Goal: Information Seeking & Learning: Learn about a topic

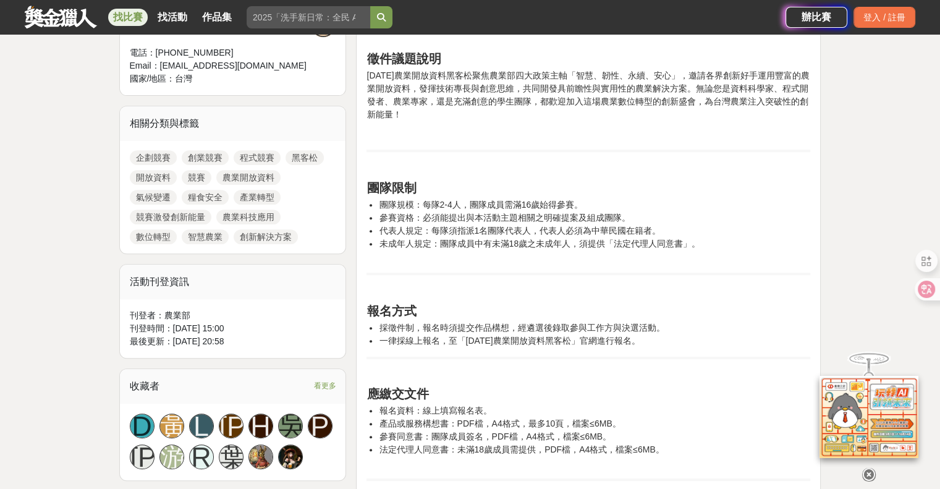
scroll to position [495, 0]
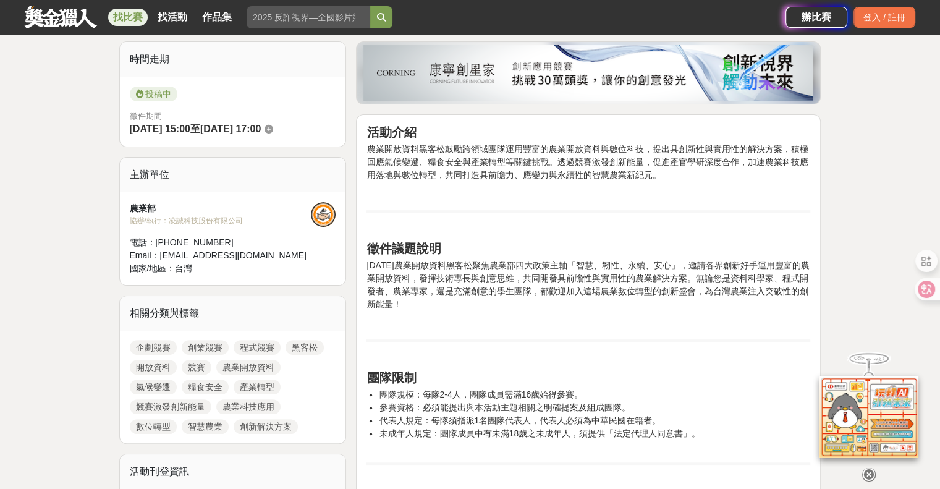
scroll to position [309, 0]
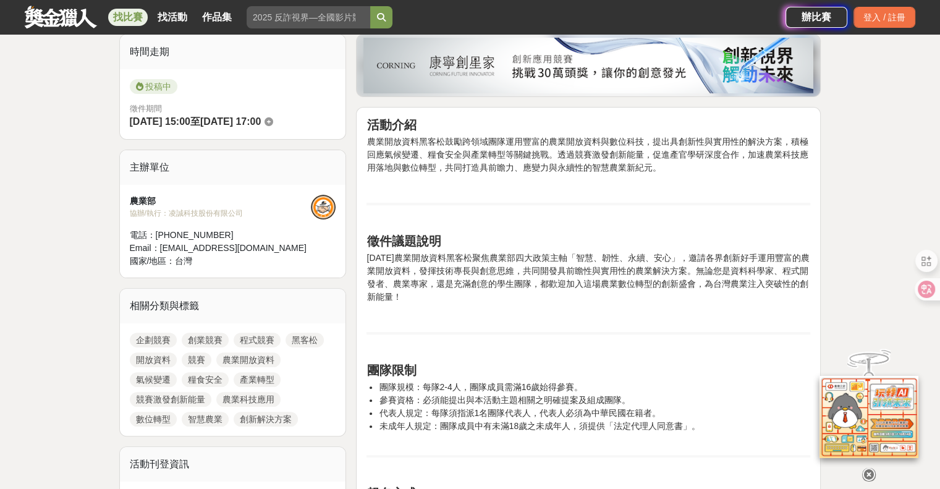
click at [627, 315] on p at bounding box center [589, 316] width 444 height 13
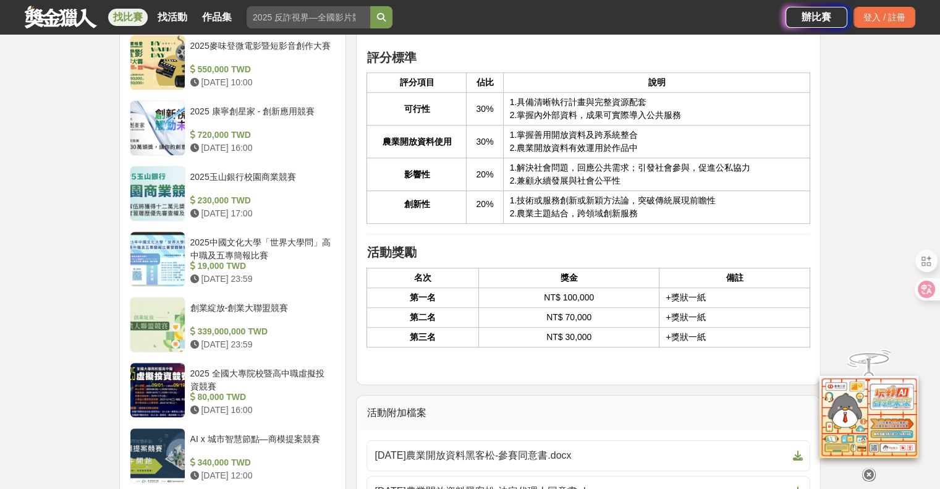
scroll to position [1051, 0]
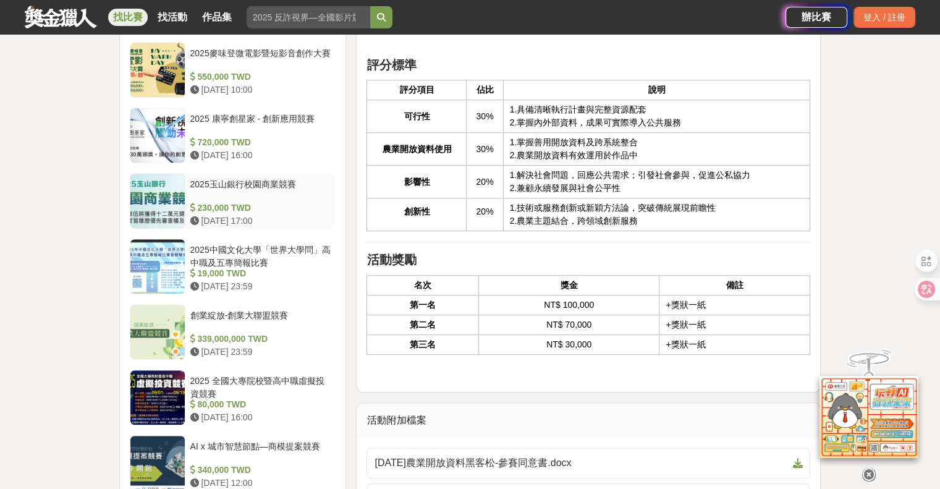
click at [289, 195] on div "2025玉山銀行校園商業競賽" at bounding box center [260, 189] width 141 height 23
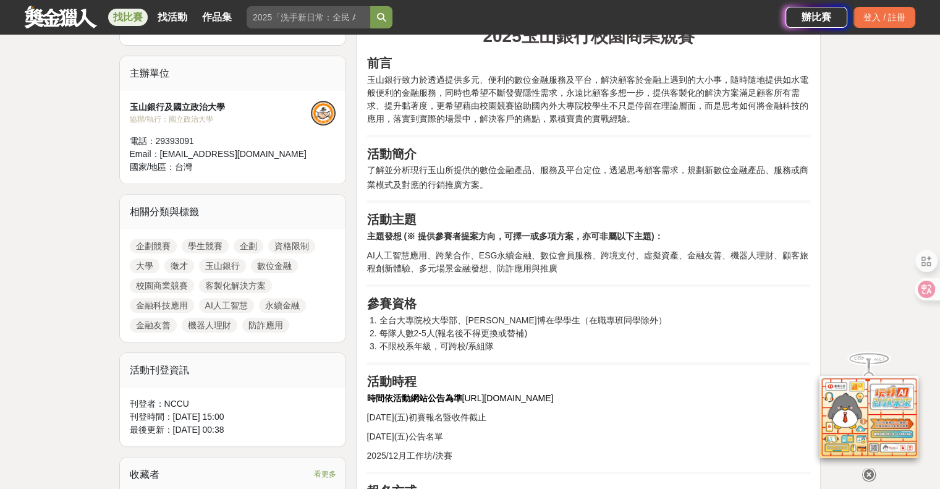
scroll to position [401, 0]
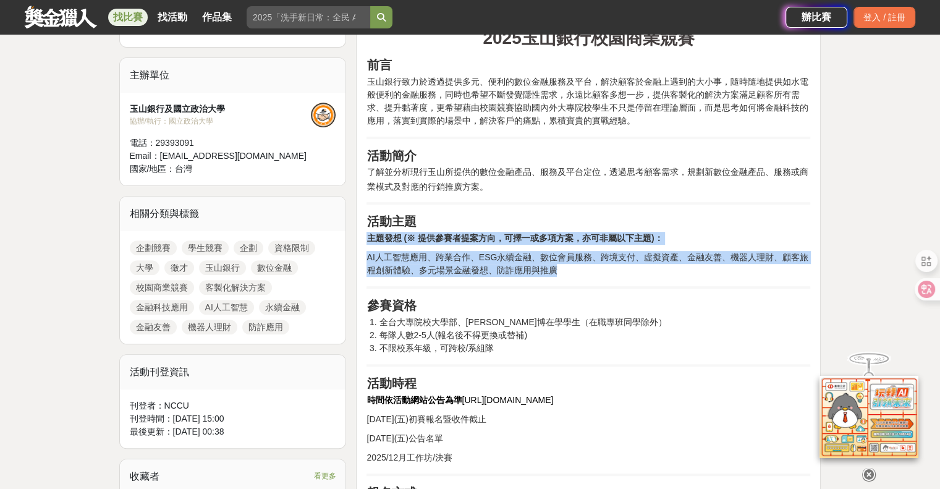
drag, startPoint x: 811, startPoint y: 234, endPoint x: 765, endPoint y: 276, distance: 62.6
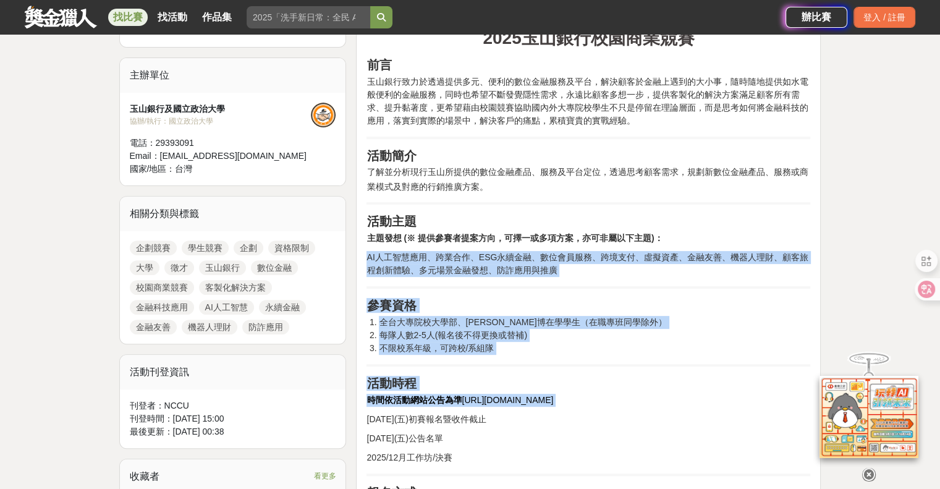
drag, startPoint x: 765, startPoint y: 276, endPoint x: 697, endPoint y: 393, distance: 135.2
click at [697, 394] on p "時間依活動網站公告為準 [URL][DOMAIN_NAME]" at bounding box center [589, 400] width 444 height 13
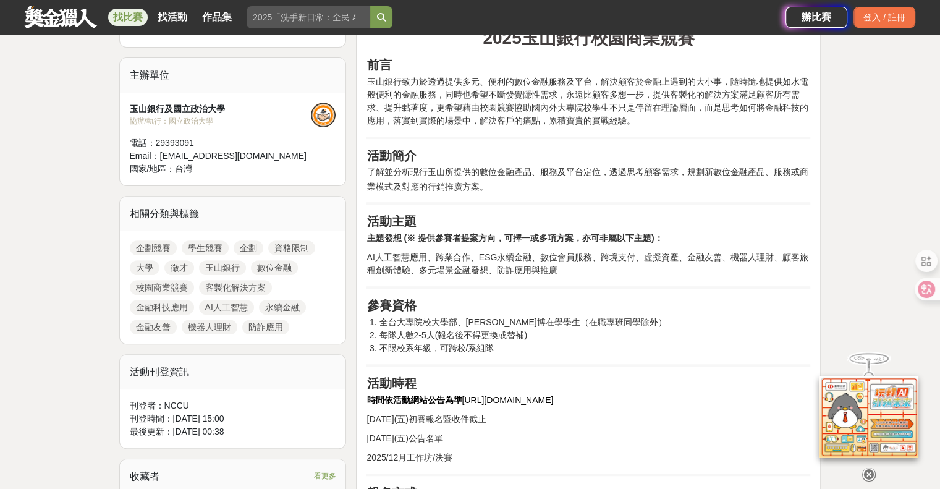
click at [697, 394] on p "時間依活動網站公告為準 [URL][DOMAIN_NAME]" at bounding box center [589, 400] width 444 height 13
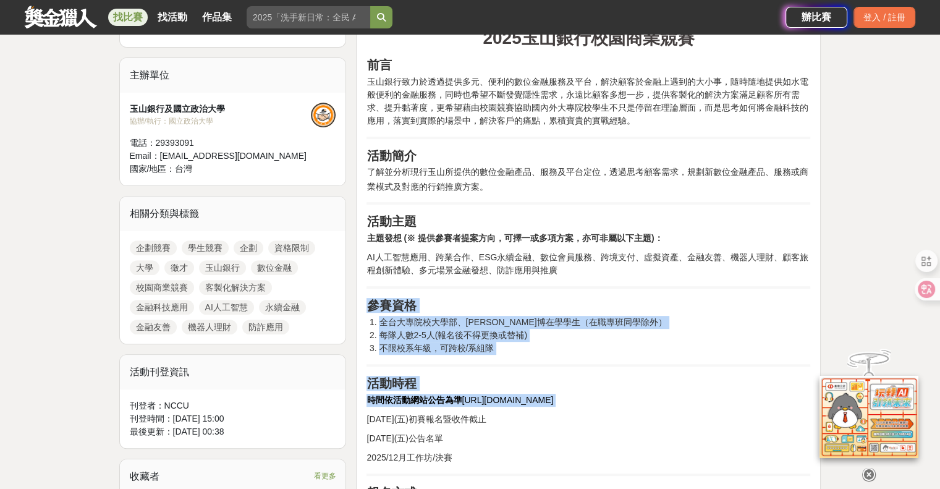
drag, startPoint x: 697, startPoint y: 393, endPoint x: 701, endPoint y: 291, distance: 102.1
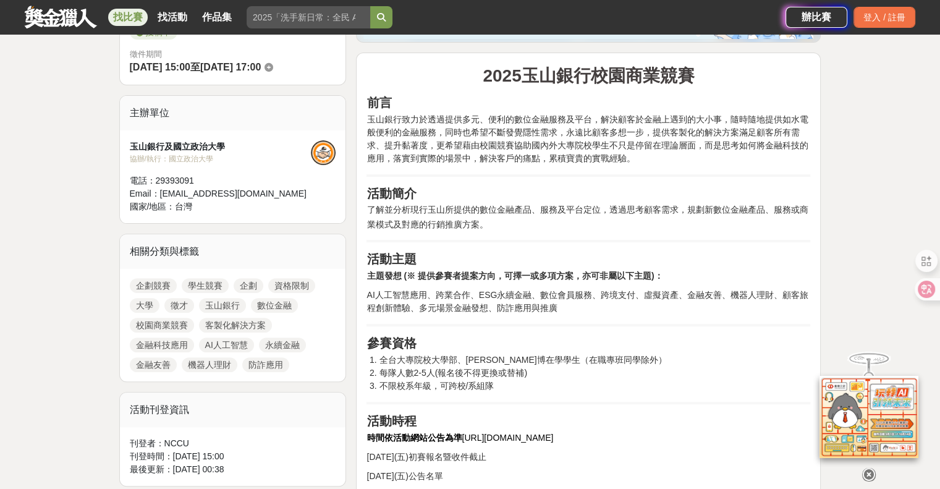
scroll to position [357, 0]
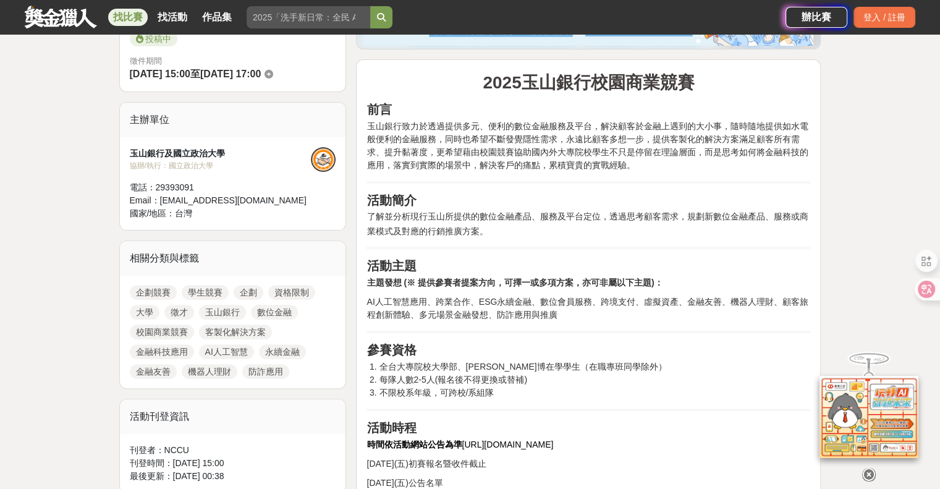
click at [648, 164] on p "玉山銀行致力於透過提供多元、便利的數位金融服務及平台，解決顧客於金融上遇到的大小事，隨時隨地提供如水電般便利的金融服務，同時也希望不斷發覺隱性需求，永遠比顧客…" at bounding box center [589, 146] width 444 height 52
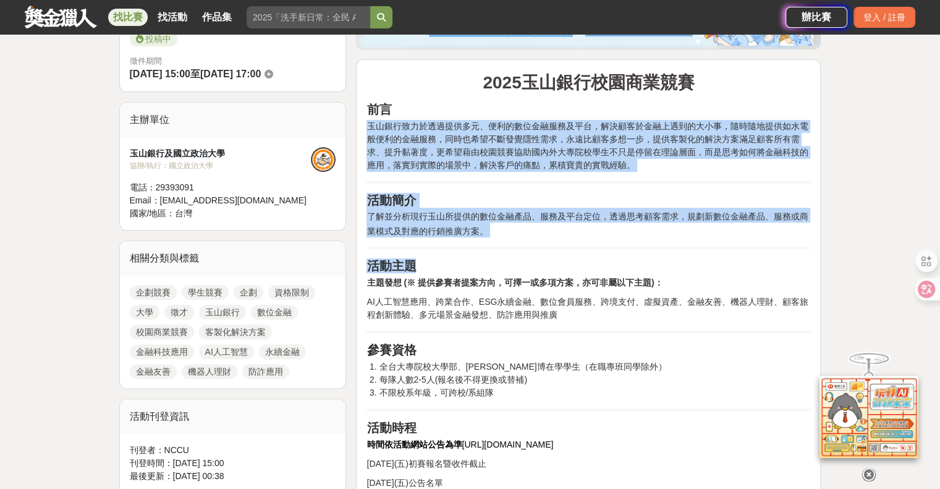
drag, startPoint x: 648, startPoint y: 164, endPoint x: 624, endPoint y: 254, distance: 92.8
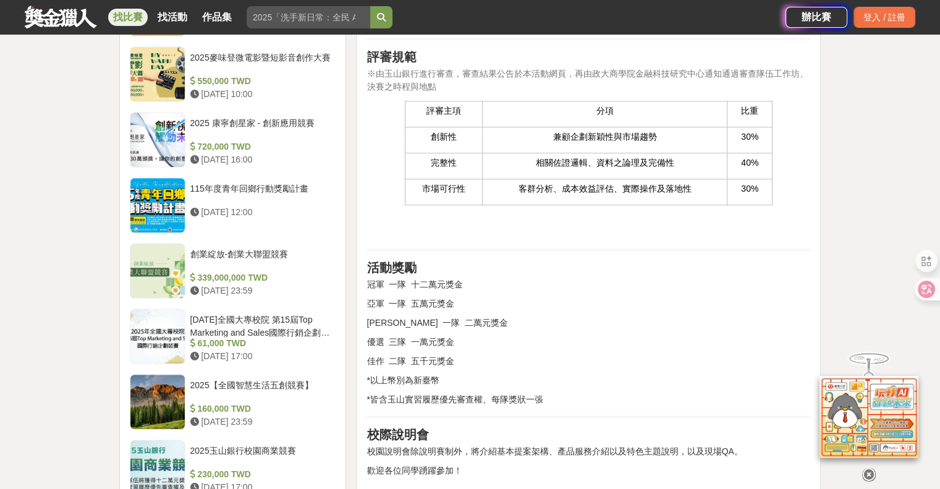
scroll to position [1046, 0]
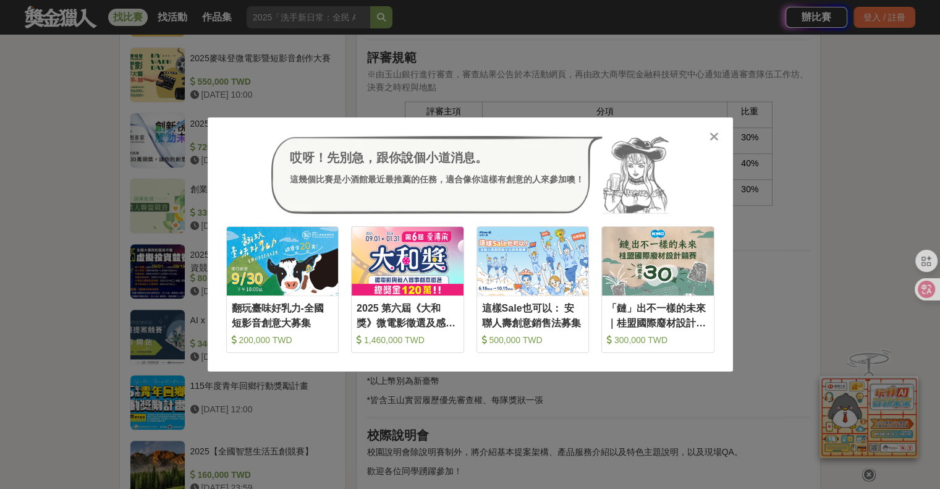
click at [748, 288] on div "哎呀！先別急，跟你說個小道消息。 這幾個比賽是小酒館最近最推薦的任務，適合像你這樣有創意的人來參加噢！ 收藏 翻玩臺味好乳力-全國短影音創意大募集 200,0…" at bounding box center [470, 244] width 940 height 489
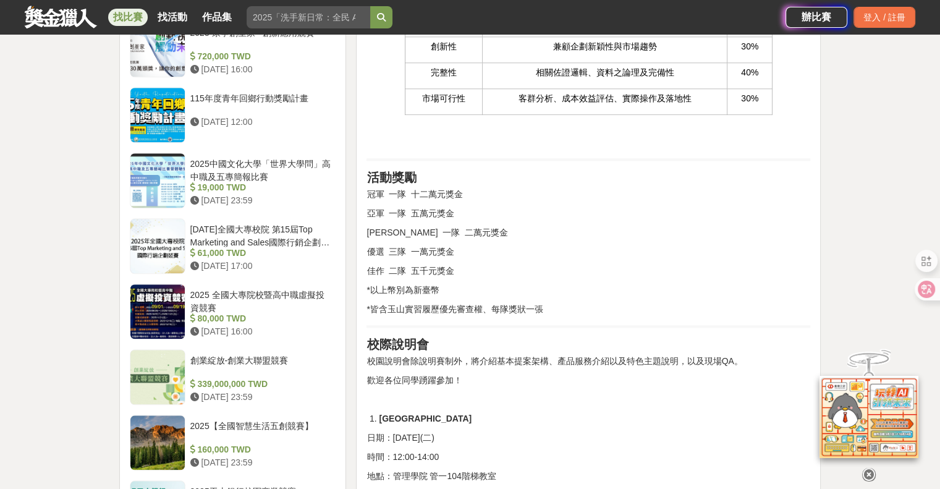
scroll to position [1355, 0]
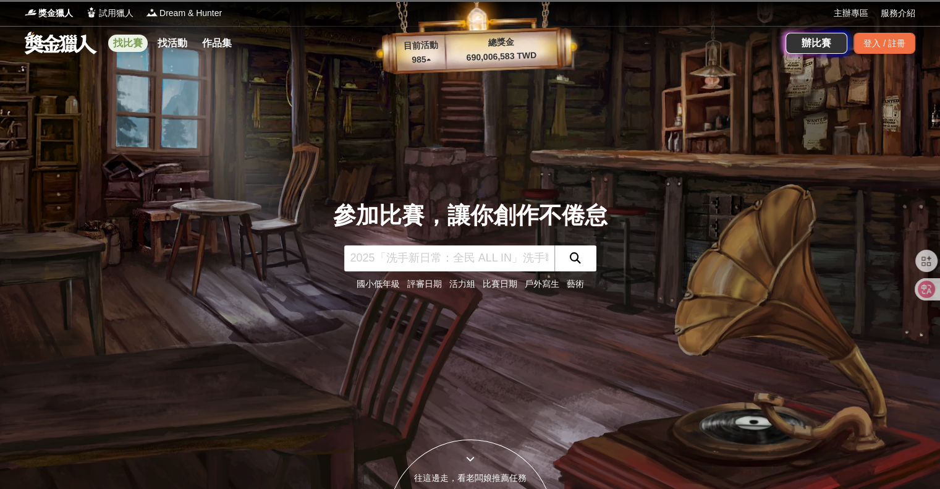
click at [130, 41] on link "找比賽" at bounding box center [128, 43] width 40 height 17
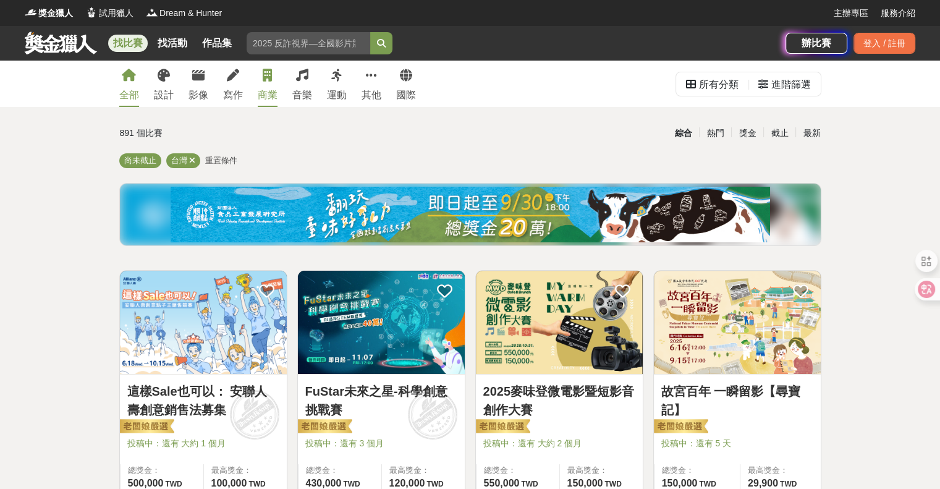
click at [271, 85] on link "商業" at bounding box center [268, 84] width 20 height 46
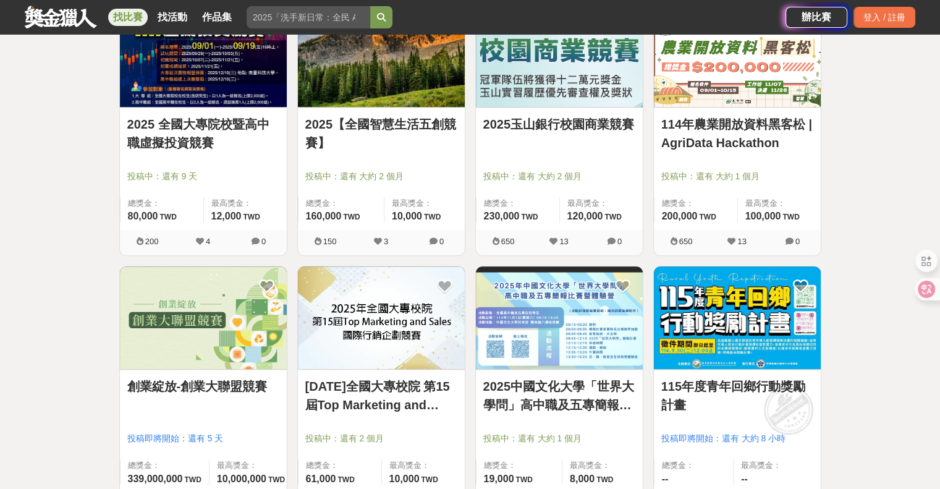
scroll to position [1055, 0]
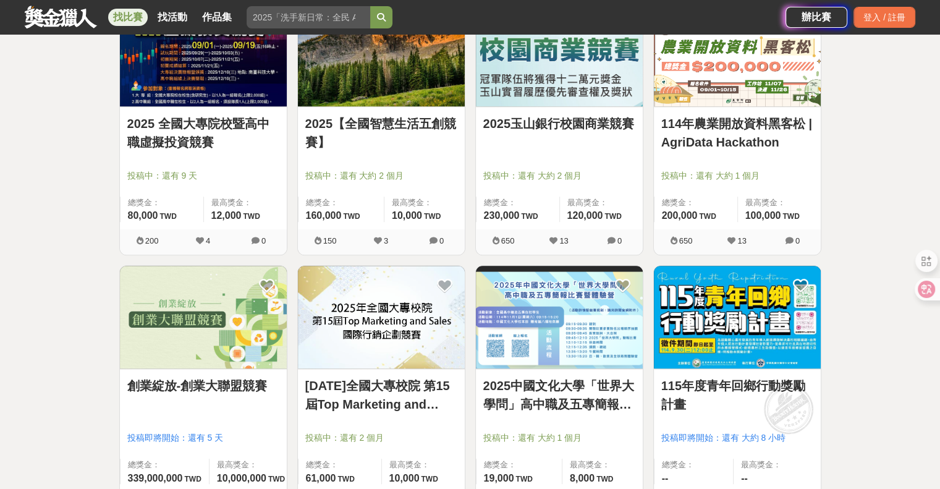
click at [514, 118] on link "2025玉山銀行校園商業競賽" at bounding box center [560, 123] width 152 height 19
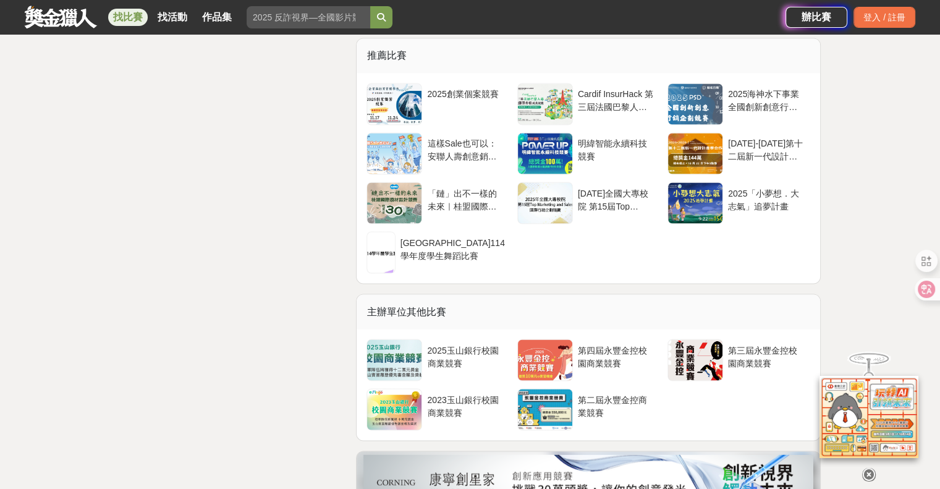
scroll to position [2186, 0]
